Goal: Navigation & Orientation: Understand site structure

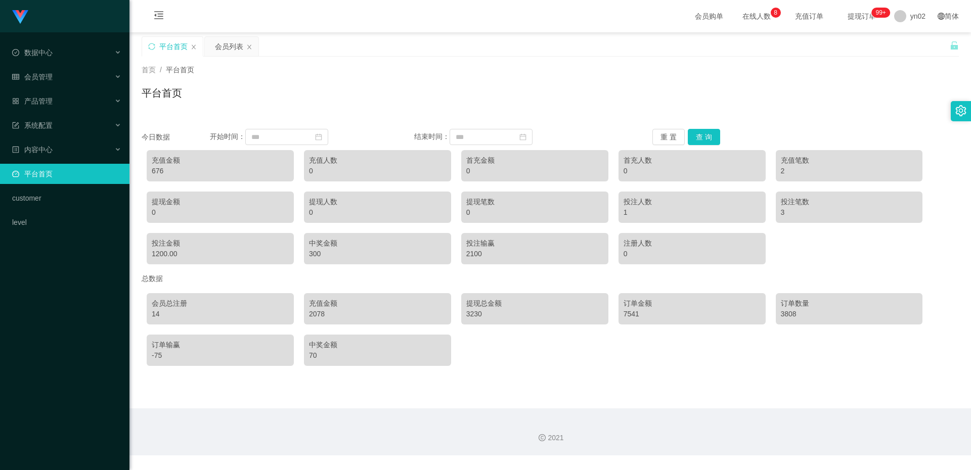
click at [63, 322] on div "Shopee工作台代理端 数据中心 会员管理 会员列表 会员加减打码量 提现列表 赠送彩金 在线用户 陪玩用户 充值列表 会员加扣款 产品管理 系统配置 内容…" at bounding box center [64, 235] width 129 height 470
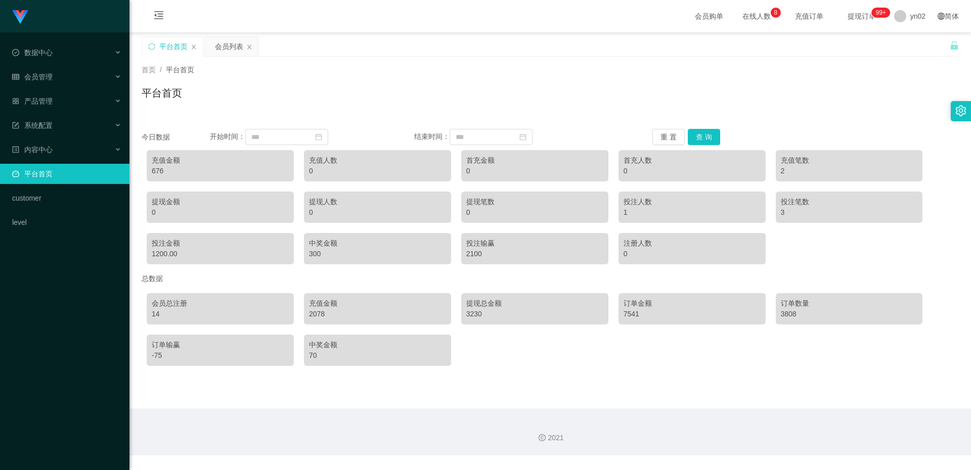
click at [63, 322] on div "Shopee工作台代理端 数据中心 会员管理 会员列表 会员加减打码量 提现列表 赠送彩金 在线用户 陪玩用户 充值列表 会员加扣款 产品管理 系统配置 内容…" at bounding box center [64, 235] width 129 height 470
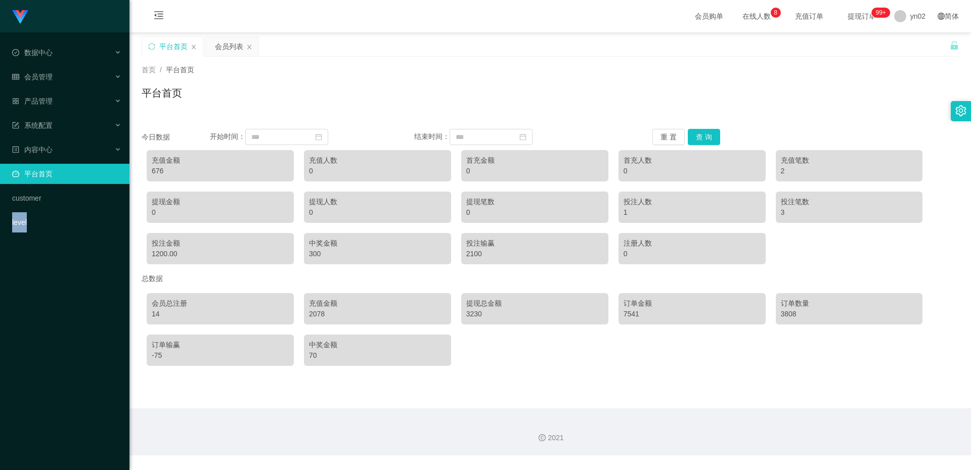
click at [63, 322] on div "Shopee工作台代理端 数据中心 会员管理 会员列表 会员加减打码量 提现列表 赠送彩金 在线用户 陪玩用户 充值列表 会员加扣款 产品管理 系统配置 内容…" at bounding box center [64, 235] width 129 height 470
click at [60, 331] on div "Shopee工作台代理端 数据中心 会员管理 会员列表 会员加减打码量 提现列表 赠送彩金 在线用户 陪玩用户 充值列表 会员加扣款 产品管理 系统配置 内容…" at bounding box center [64, 235] width 129 height 470
click at [60, 332] on div "Shopee工作台代理端 数据中心 会员管理 会员列表 会员加减打码量 提现列表 赠送彩金 在线用户 陪玩用户 充值列表 会员加扣款 产品管理 系统配置 内容…" at bounding box center [64, 235] width 129 height 470
click at [68, 321] on div "Shopee工作台代理端 数据中心 会员管理 会员列表 会员加减打码量 提现列表 赠送彩金 在线用户 陪玩用户 充值列表 会员加扣款 产品管理 系统配置 内容…" at bounding box center [64, 235] width 129 height 470
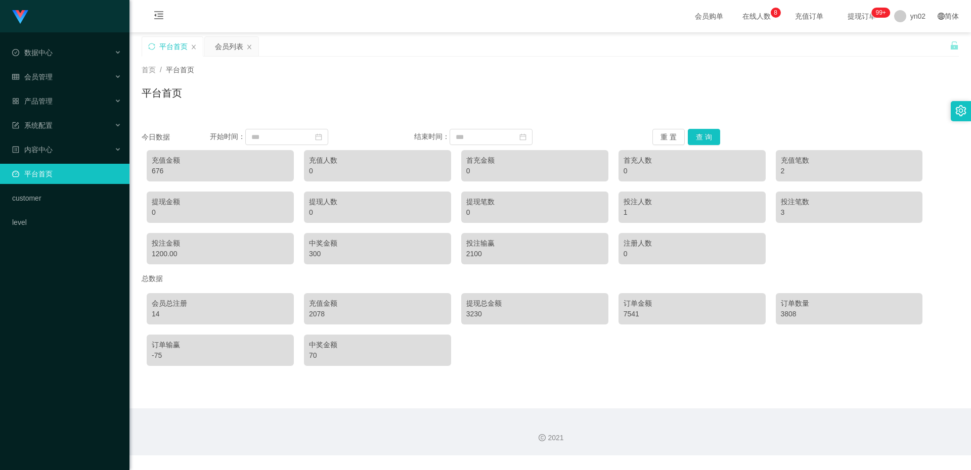
click at [67, 288] on div "Shopee工作台代理端 数据中心 会员管理 会员列表 会员加减打码量 提现列表 赠送彩金 在线用户 陪玩用户 充值列表 会员加扣款 产品管理 系统配置 内容…" at bounding box center [64, 235] width 129 height 470
click at [66, 291] on div "Shopee工作台代理端 数据中心 会员管理 会员列表 会员加减打码量 提现列表 赠送彩金 在线用户 陪玩用户 充值列表 会员加扣款 产品管理 系统配置 内容…" at bounding box center [64, 235] width 129 height 470
click at [58, 293] on div "Shopee工作台代理端 数据中心 会员管理 会员列表 会员加减打码量 提现列表 赠送彩金 在线用户 陪玩用户 充值列表 会员加扣款 产品管理 系统配置 内容…" at bounding box center [64, 235] width 129 height 470
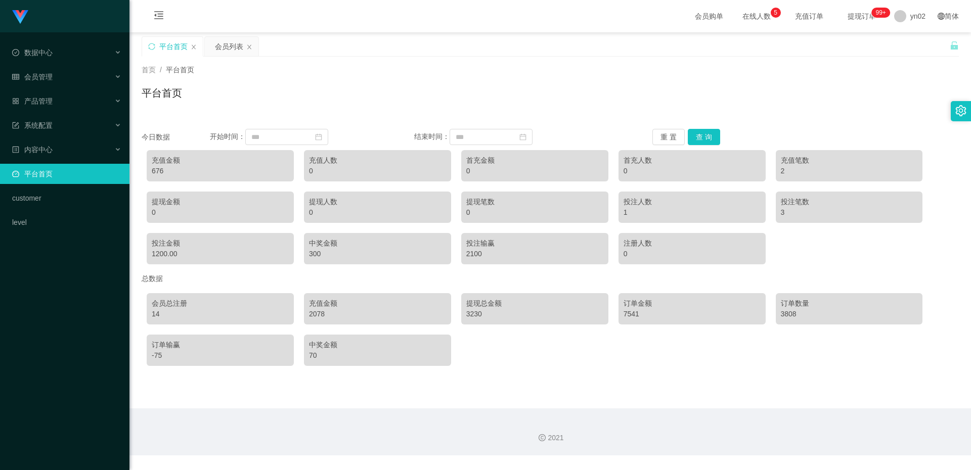
click at [58, 293] on div "Shopee工作台代理端 数据中心 会员管理 会员列表 会员加减打码量 提现列表 赠送彩金 在线用户 陪玩用户 充值列表 会员加扣款 产品管理 系统配置 内容…" at bounding box center [64, 235] width 129 height 470
click at [57, 294] on div "Shopee工作台代理端 数据中心 会员管理 会员列表 会员加减打码量 提现列表 赠送彩金 在线用户 陪玩用户 充值列表 会员加扣款 产品管理 系统配置 内容…" at bounding box center [64, 235] width 129 height 470
